Goal: Task Accomplishment & Management: Manage account settings

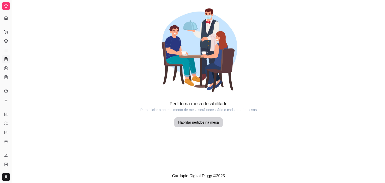
click at [4, 20] on div "Dia a dia" at bounding box center [6, 24] width 8 height 8
click at [7, 20] on div "Dia a dia" at bounding box center [6, 24] width 8 height 8
click at [6, 17] on icon at bounding box center [6, 17] width 3 height 3
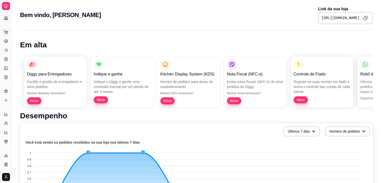
click at [5, 35] on button "Pedidos balcão (PDV)" at bounding box center [6, 32] width 8 height 8
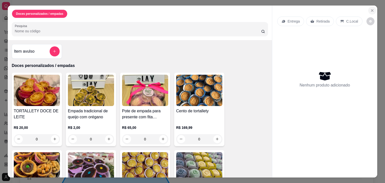
click at [370, 9] on icon "Close" at bounding box center [372, 11] width 4 height 4
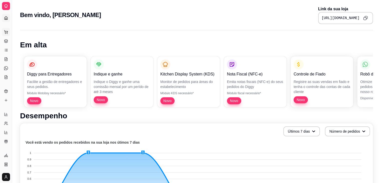
click at [7, 32] on icon at bounding box center [6, 32] width 4 height 4
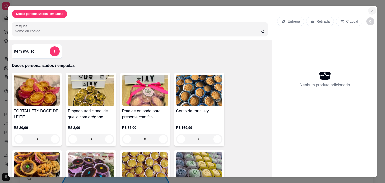
click at [371, 9] on icon "Close" at bounding box center [372, 11] width 4 height 4
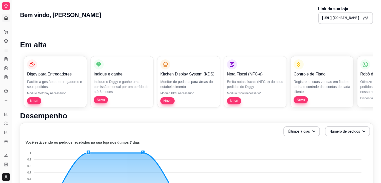
click at [2, 66] on div "Dia a dia Pedidos balcão (PDV) Gestor de Pedidos Lista de Pedidos Salão / Mesas…" at bounding box center [6, 54] width 12 height 57
click at [8, 57] on icon at bounding box center [6, 59] width 4 height 4
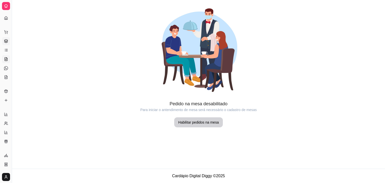
click at [6, 44] on link "Gestor de Pedidos" at bounding box center [6, 41] width 8 height 8
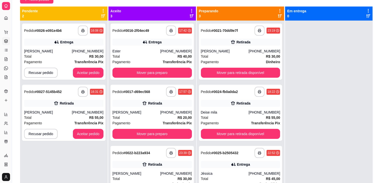
scroll to position [50, 0]
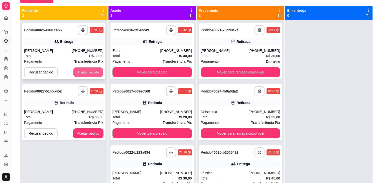
click at [93, 70] on button "Aceitar pedido" at bounding box center [88, 72] width 30 height 10
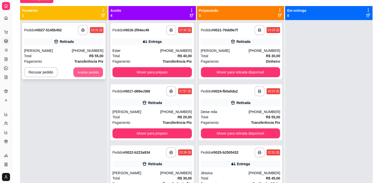
click at [88, 73] on button "Aceitar pedido" at bounding box center [88, 72] width 30 height 10
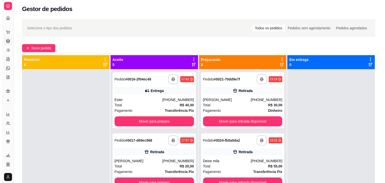
scroll to position [0, 0]
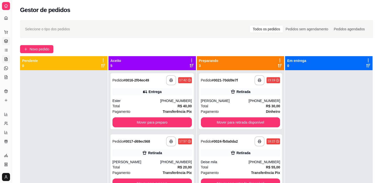
click at [6, 57] on icon at bounding box center [6, 57] width 1 height 1
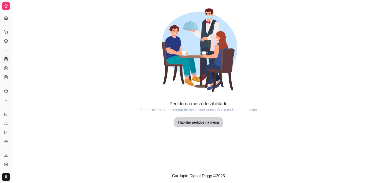
click at [50, 103] on article "Pedido na mesa desabilitado" at bounding box center [198, 103] width 373 height 7
click at [186, 0] on html "Diggy Sistema de Gestão D Deliciias_da_ ... Loja aberta Diggy Pro até 04/10 Ace…" at bounding box center [192, 91] width 385 height 183
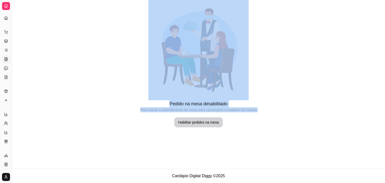
drag, startPoint x: 112, startPoint y: 174, endPoint x: 7, endPoint y: 180, distance: 104.8
